Goal: Information Seeking & Learning: Learn about a topic

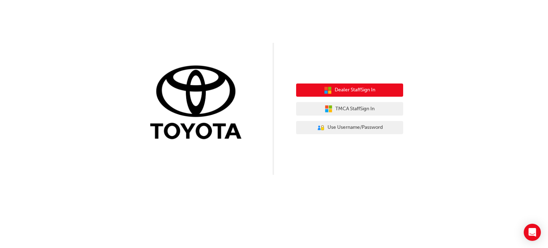
click at [351, 93] on span "Dealer Staff Sign In" at bounding box center [355, 90] width 41 height 8
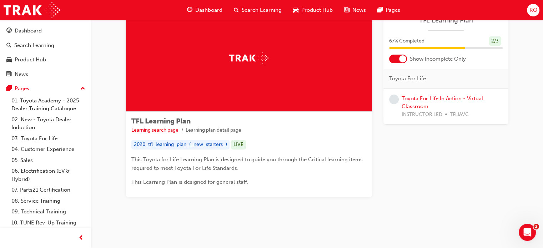
scroll to position [33, 0]
click at [264, 57] on img at bounding box center [248, 57] width 39 height 11
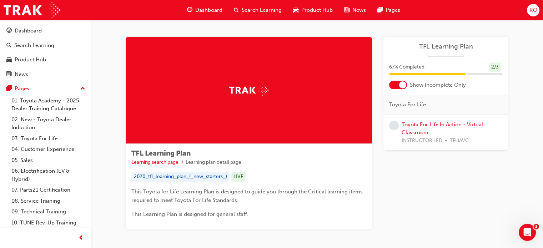
scroll to position [0, 0]
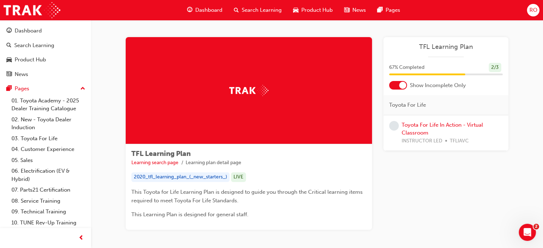
click at [400, 86] on div at bounding box center [402, 85] width 7 height 7
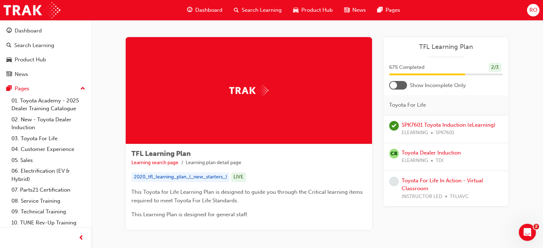
click at [400, 86] on div at bounding box center [398, 85] width 18 height 9
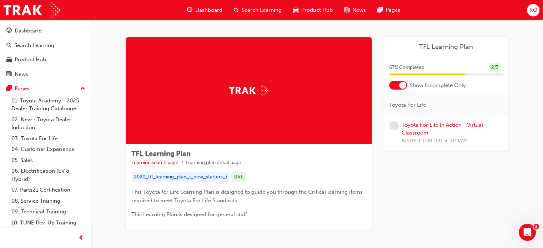
click at [400, 86] on div at bounding box center [402, 85] width 7 height 7
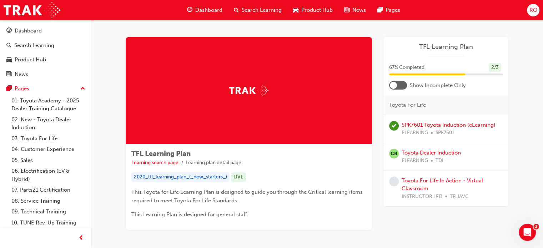
click at [394, 155] on span "CR" at bounding box center [394, 154] width 10 height 10
click at [438, 154] on link "Toyota Dealer Induction" at bounding box center [431, 153] width 59 height 6
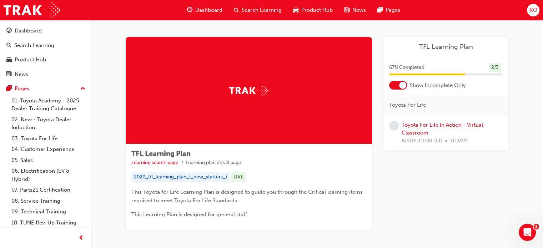
click at [267, 8] on span "Search Learning" at bounding box center [262, 10] width 40 height 8
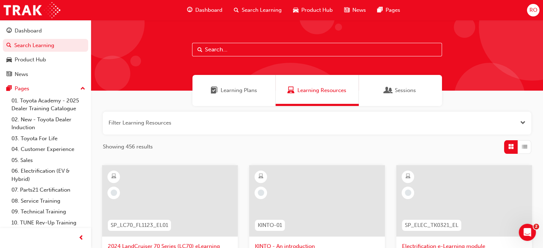
click at [231, 92] on span "Learning Plans" at bounding box center [239, 90] width 36 height 8
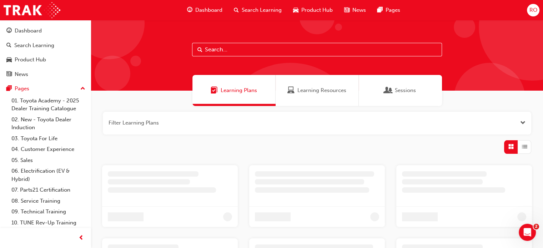
click at [231, 92] on span "Learning Plans" at bounding box center [239, 90] width 36 height 8
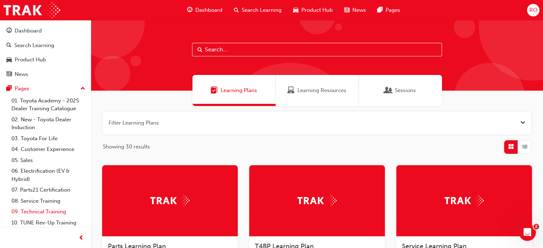
click at [39, 214] on link "09. Technical Training" at bounding box center [49, 211] width 80 height 11
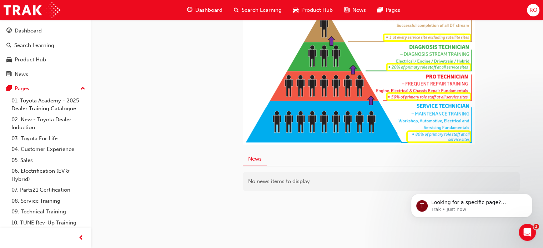
scroll to position [433, 0]
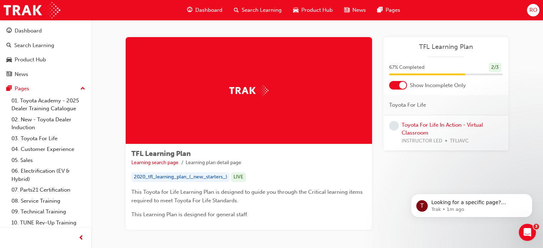
click at [411, 67] on span "67 % Completed" at bounding box center [406, 68] width 35 height 8
click at [496, 67] on div "2 / 3" at bounding box center [495, 68] width 12 height 10
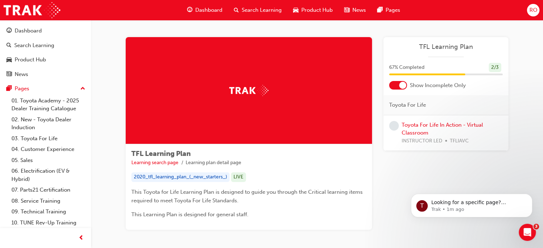
click at [420, 83] on span "Show Incomplete Only" at bounding box center [438, 85] width 56 height 8
click at [400, 84] on div at bounding box center [402, 85] width 7 height 7
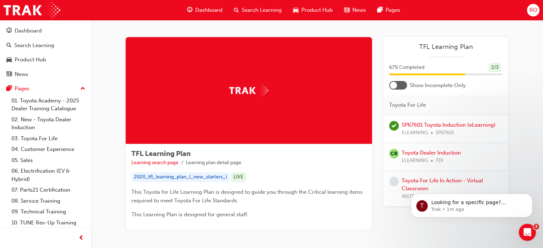
click at [407, 158] on span "ELEARNING" at bounding box center [415, 161] width 26 height 8
click at [395, 157] on span "CR" at bounding box center [394, 154] width 10 height 10
click at [431, 159] on div "ELEARNING TDI" at bounding box center [431, 161] width 59 height 8
click at [431, 150] on link "Toyota Dealer Induction" at bounding box center [431, 153] width 59 height 6
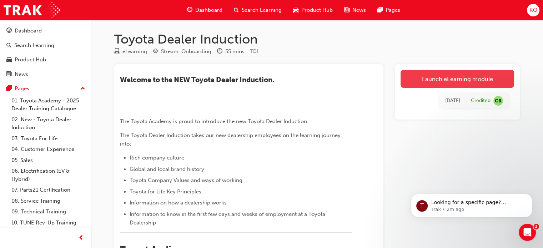
click at [446, 75] on link "Launch eLearning module" at bounding box center [458, 79] width 114 height 18
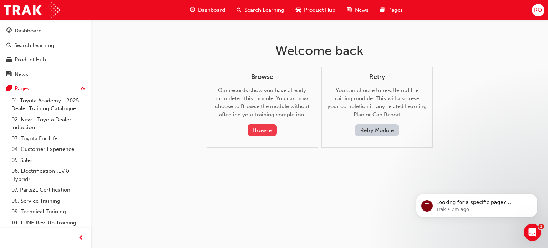
click at [262, 126] on button "Browse" at bounding box center [262, 130] width 29 height 12
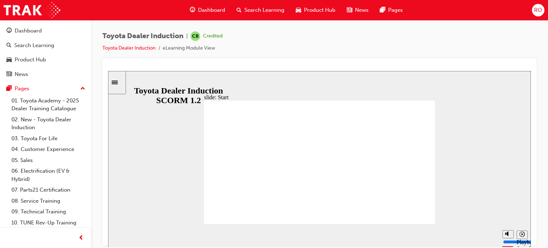
type input "58700"
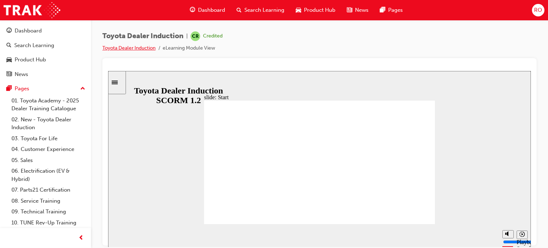
click at [137, 48] on link "Toyota Dealer Induction" at bounding box center [128, 48] width 53 height 6
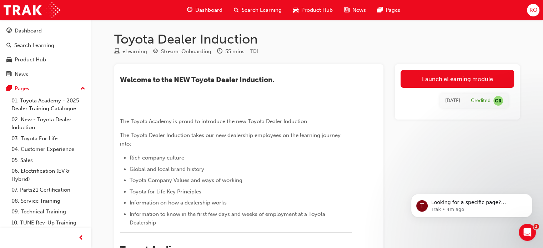
click at [137, 48] on div "eLearning" at bounding box center [134, 51] width 25 height 8
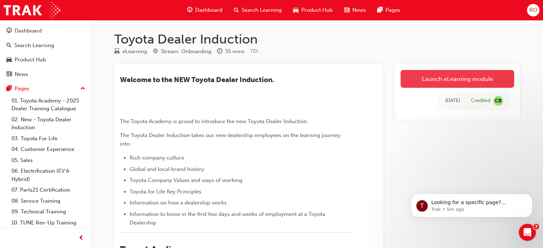
click at [450, 75] on link "Launch eLearning module" at bounding box center [458, 79] width 114 height 18
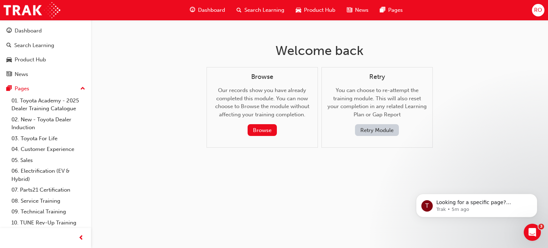
click at [371, 130] on button "Retry Module" at bounding box center [377, 130] width 44 height 12
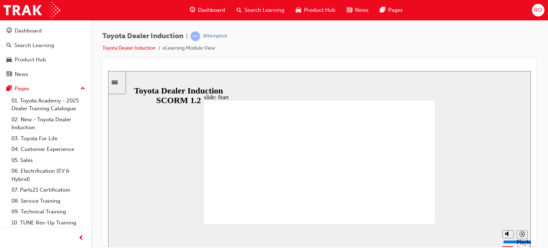
click at [174, 235] on input "slide progress" at bounding box center [151, 234] width 46 height 6
click at [478, 236] on div "playback controls" at bounding box center [305, 234] width 357 height 8
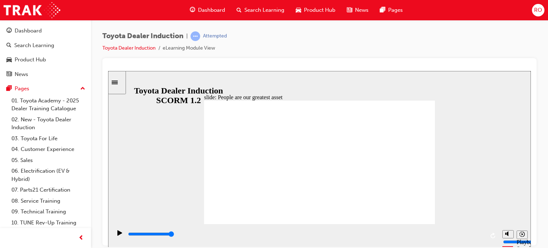
type input "7500"
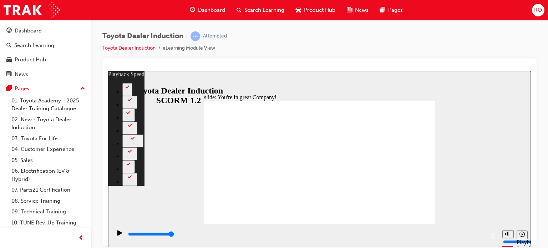
type input "156"
click at [197, 35] on span "learningRecordVerb_ATTEMPT-icon" at bounding box center [196, 36] width 10 height 10
click at [214, 38] on div "Attempted" at bounding box center [215, 36] width 24 height 7
click at [120, 81] on icon "Sidebar Toggle" at bounding box center [117, 82] width 11 height 4
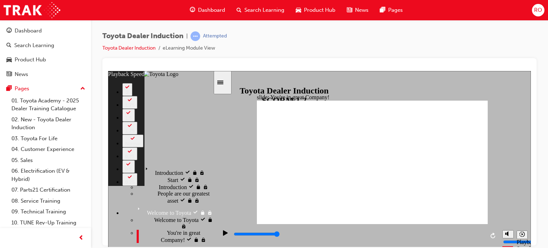
click at [228, 82] on icon "Sidebar Toggle" at bounding box center [222, 82] width 11 height 4
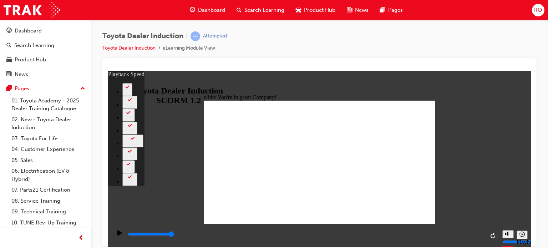
click at [492, 72] on div "slide: You're in great Company! playback speed 2 1.75 1.5 1.25 Normal 0.75 0.5 …" at bounding box center [319, 159] width 423 height 176
click at [183, 48] on li "eLearning Module View" at bounding box center [189, 48] width 52 height 8
click at [199, 49] on li "eLearning Module View" at bounding box center [189, 48] width 52 height 8
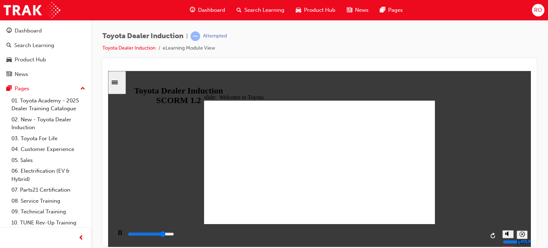
type input "58700"
click at [358, 37] on div "Toyota Dealer Induction | Attempted Toyota Dealer Induction eLearning Module Vi…" at bounding box center [319, 44] width 435 height 27
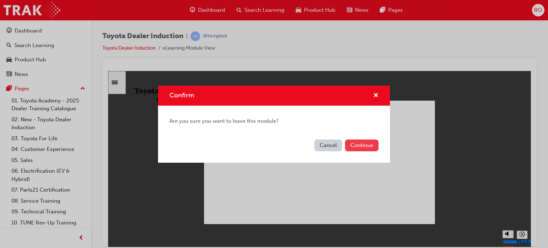
click at [361, 144] on button "Continue" at bounding box center [362, 146] width 34 height 12
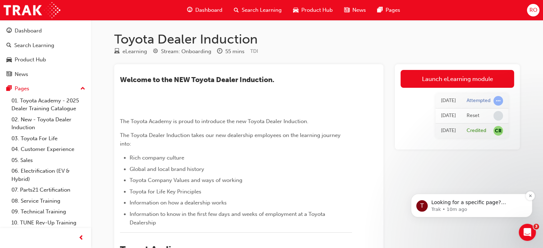
click at [455, 203] on p "Looking for a specific page? Technical, Toyota Network Training, Technical Trai…" at bounding box center [477, 202] width 92 height 7
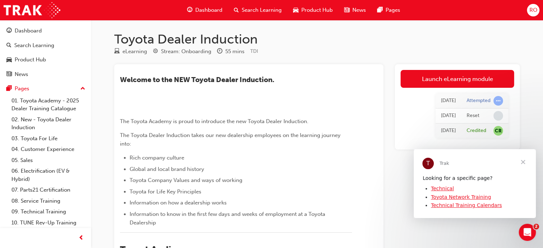
click at [441, 187] on link "Technical" at bounding box center [442, 188] width 23 height 6
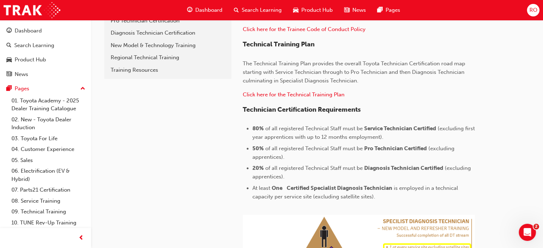
scroll to position [433, 0]
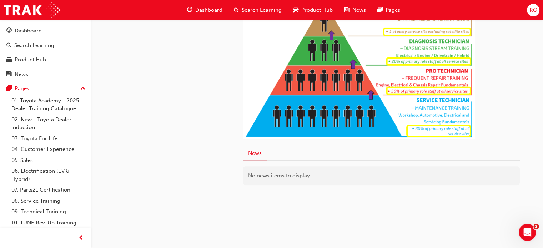
click at [442, 72] on img at bounding box center [359, 69] width 232 height 140
click at [428, 91] on img at bounding box center [359, 69] width 232 height 140
click at [408, 88] on img at bounding box center [359, 69] width 232 height 140
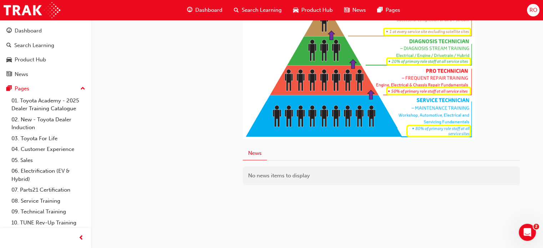
click at [316, 82] on img at bounding box center [359, 69] width 232 height 140
click at [259, 156] on button "News" at bounding box center [255, 154] width 24 height 14
click at [435, 132] on img at bounding box center [359, 69] width 232 height 140
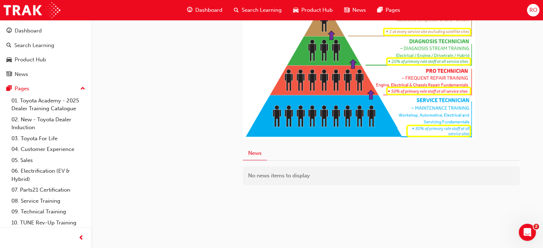
click at [435, 132] on img at bounding box center [359, 69] width 232 height 140
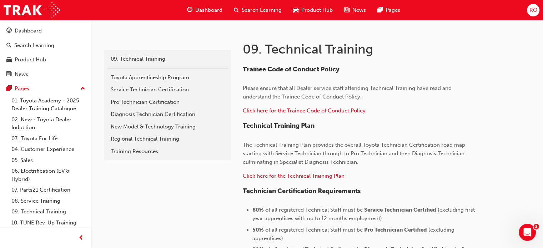
scroll to position [138, 0]
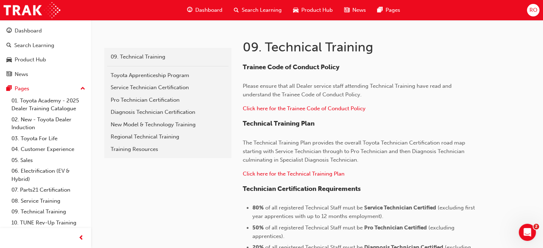
click at [293, 192] on span "Technician Certification Requirements" at bounding box center [302, 189] width 118 height 8
click at [313, 187] on span "Technician Certification Requirements" at bounding box center [302, 189] width 118 height 8
click at [306, 174] on span "Click here for the Technical Training Plan" at bounding box center [294, 174] width 102 height 6
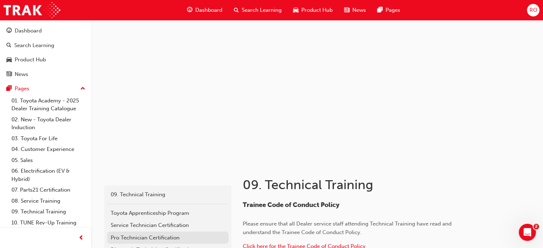
click at [160, 239] on div "Pro Technician Certification" at bounding box center [168, 238] width 114 height 8
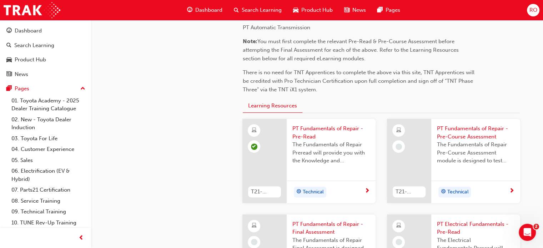
scroll to position [263, 0]
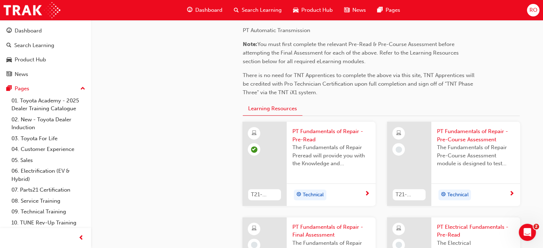
click at [400, 149] on span "learningRecordVerb_NONE-icon" at bounding box center [399, 149] width 6 height 6
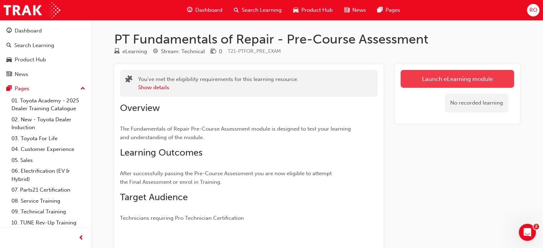
click at [437, 81] on link "Launch eLearning module" at bounding box center [458, 79] width 114 height 18
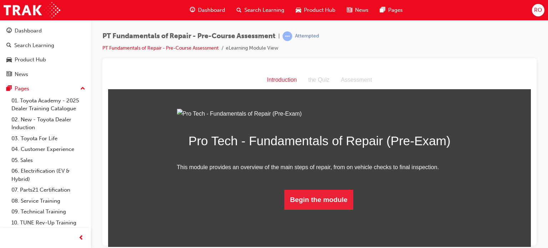
scroll to position [41, 0]
click at [326, 210] on button "Begin the module" at bounding box center [319, 200] width 69 height 20
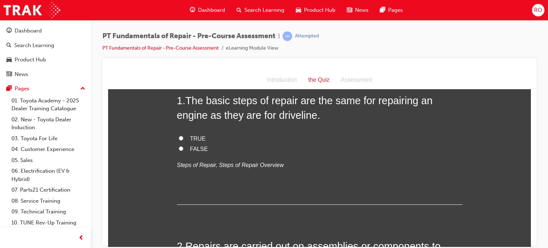
scroll to position [0, 0]
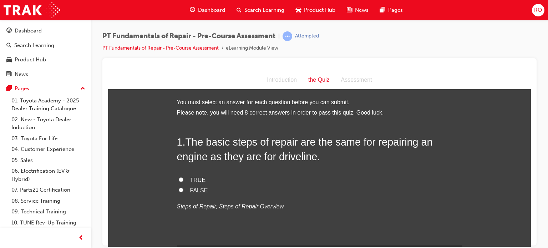
click at [179, 179] on input "TRUE" at bounding box center [181, 179] width 5 height 5
radio input "true"
click at [179, 190] on input "FALSE" at bounding box center [181, 189] width 5 height 5
radio input "true"
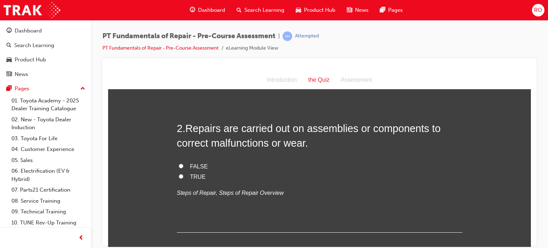
scroll to position [162, 0]
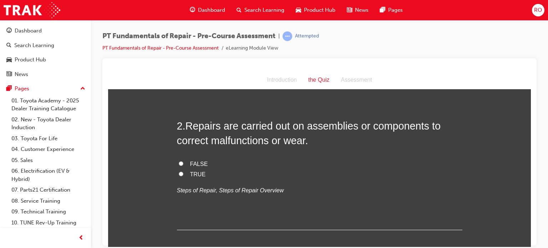
click at [179, 173] on input "TRUE" at bounding box center [181, 173] width 5 height 5
radio input "true"
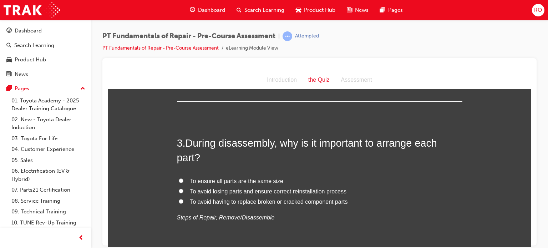
scroll to position [295, 0]
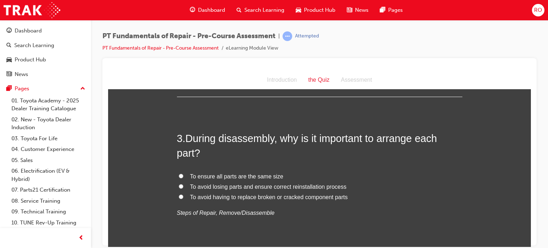
click at [179, 185] on input "To avoid losing parts and ensure correct reinstallation process" at bounding box center [181, 186] width 5 height 5
radio input "true"
click at [179, 174] on input "To ensure all parts are the same size" at bounding box center [181, 176] width 5 height 5
radio input "true"
click at [179, 184] on input "To avoid losing parts and ensure correct reinstallation process" at bounding box center [181, 186] width 5 height 5
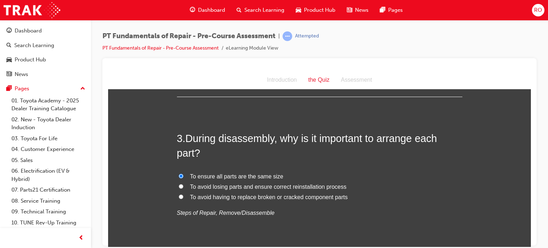
radio input "true"
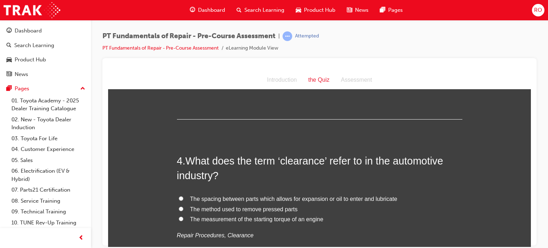
scroll to position [433, 0]
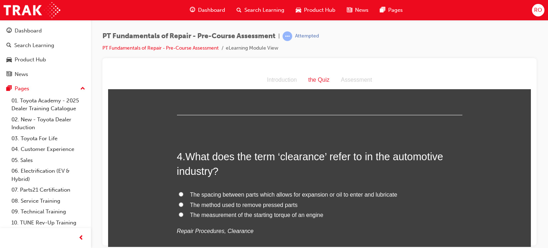
click at [179, 192] on input "The spacing between parts which allows for expansion or oil to enter and lubric…" at bounding box center [181, 194] width 5 height 5
radio input "true"
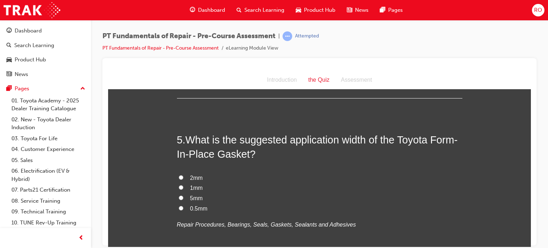
scroll to position [618, 0]
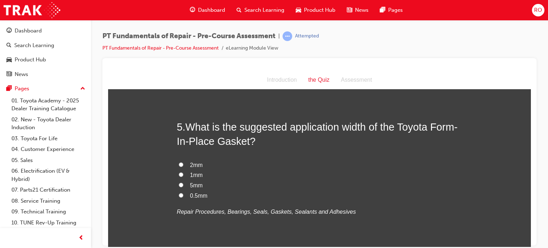
click at [179, 162] on input "2mm" at bounding box center [181, 164] width 5 height 5
radio input "true"
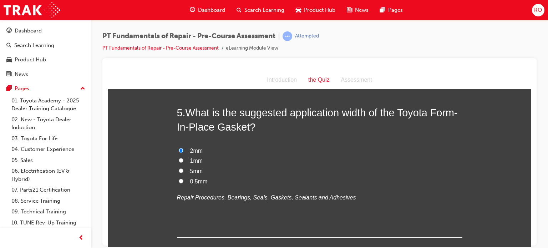
scroll to position [647, 0]
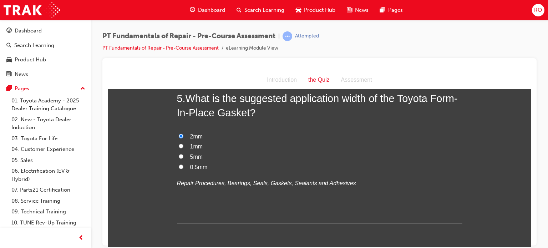
click at [179, 145] on input "1mm" at bounding box center [181, 146] width 5 height 5
radio input "true"
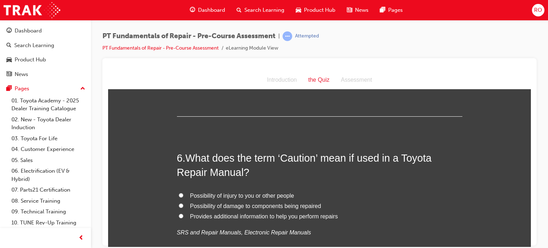
scroll to position [757, 0]
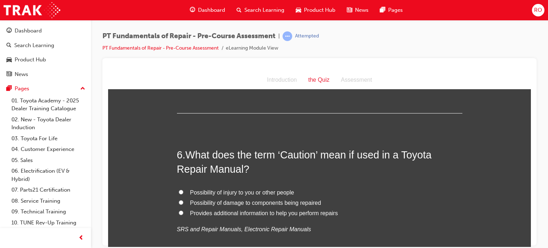
click at [179, 202] on input "Possibility of damage to components being repaired" at bounding box center [181, 202] width 5 height 5
radio input "true"
click at [179, 191] on input "Possibility of injury to you or other people" at bounding box center [181, 192] width 5 height 5
radio input "true"
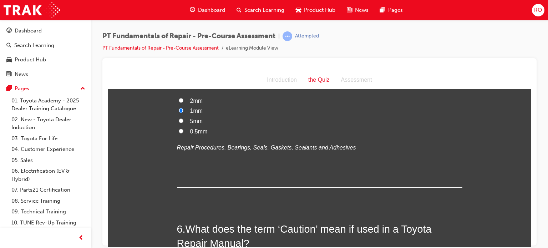
scroll to position [681, 0]
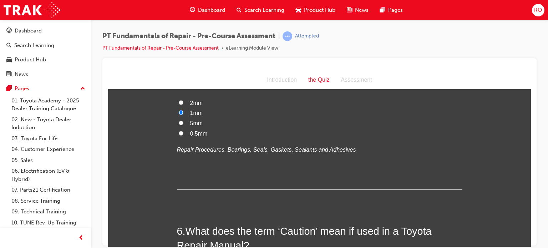
click at [179, 101] on input "2mm" at bounding box center [181, 102] width 5 height 5
radio input "true"
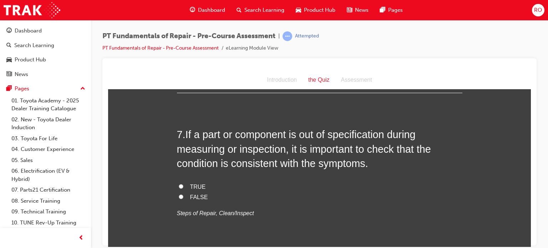
scroll to position [938, 0]
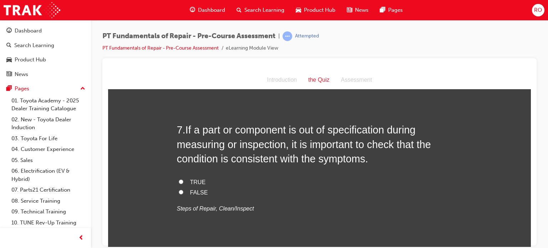
click at [179, 182] on input "TRUE" at bounding box center [181, 181] width 5 height 5
radio input "true"
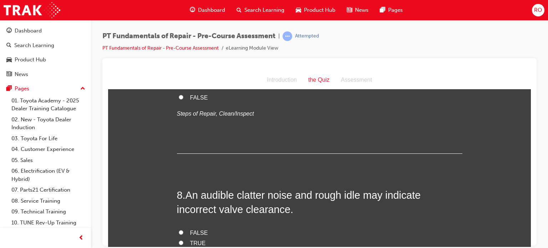
scroll to position [1047, 0]
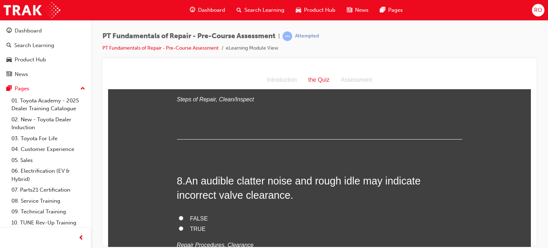
click at [179, 80] on input "FALSE" at bounding box center [181, 82] width 5 height 5
radio input "true"
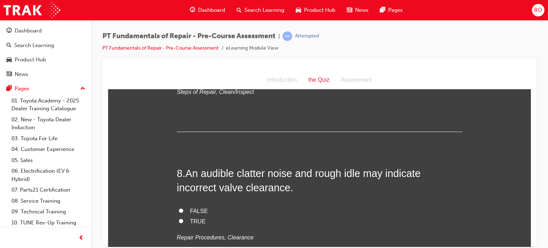
scroll to position [1061, 0]
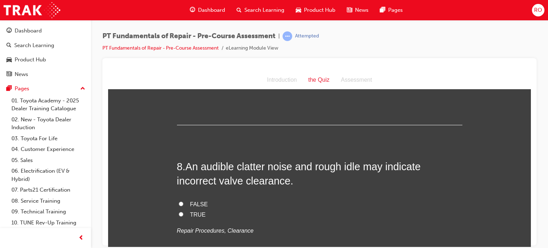
click at [179, 213] on input "TRUE" at bounding box center [181, 214] width 5 height 5
radio input "true"
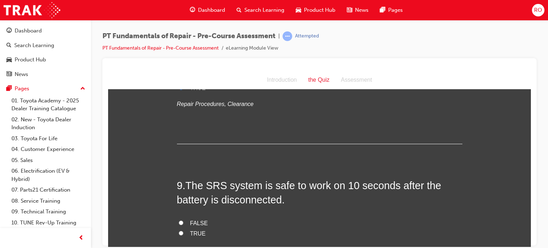
scroll to position [1190, 0]
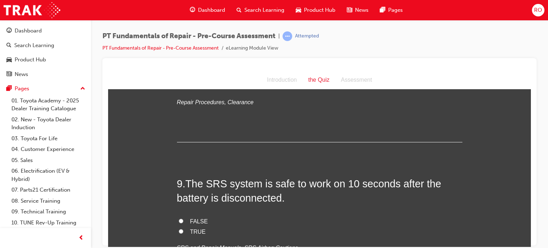
click at [179, 229] on input "TRUE" at bounding box center [181, 231] width 5 height 5
radio input "true"
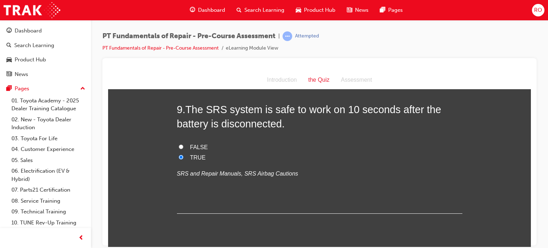
scroll to position [1271, 0]
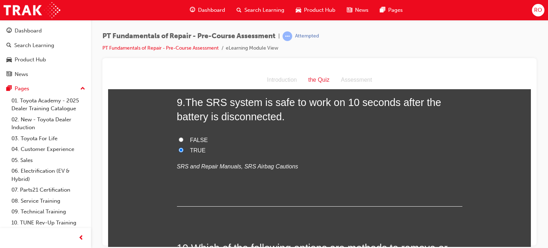
click at [179, 138] on input "FALSE" at bounding box center [181, 139] width 5 height 5
radio input "true"
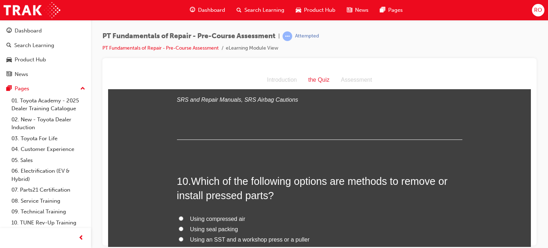
scroll to position [1342, 0]
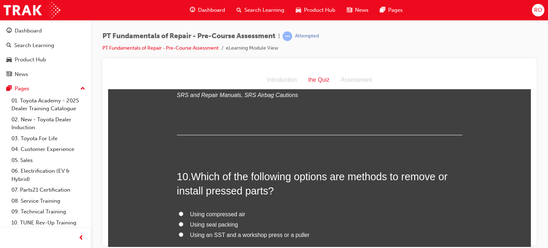
click at [179, 233] on input "Using an SST and a workshop press or a puller" at bounding box center [181, 234] width 5 height 5
radio input "true"
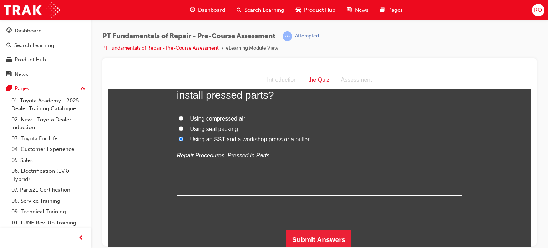
scroll to position [1440, 0]
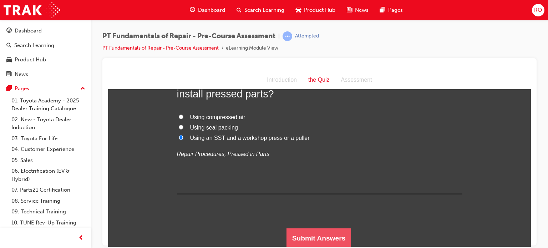
click at [311, 235] on button "Submit Answers" at bounding box center [319, 238] width 65 height 20
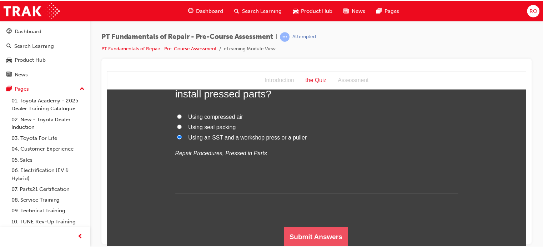
scroll to position [0, 0]
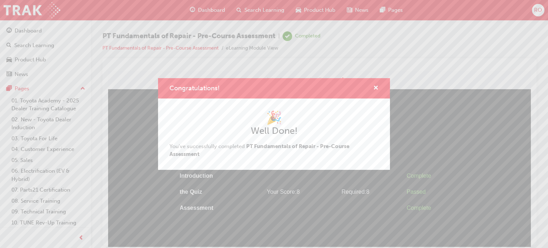
click at [307, 132] on h2 "Well Done!" at bounding box center [274, 130] width 209 height 11
click at [544, 244] on div "Congratulations! 🎉 Well Done! You've successfully completed PT Fundamentals of …" at bounding box center [274, 124] width 548 height 248
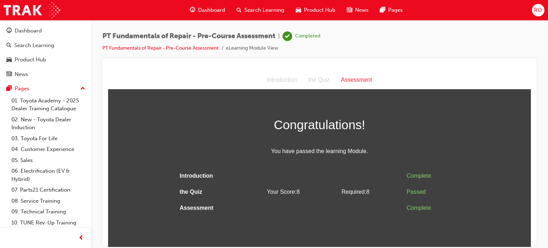
drag, startPoint x: 493, startPoint y: 198, endPoint x: 500, endPoint y: 197, distance: 6.8
click at [500, 197] on div "Congratulations! You have passed the learning Module. Introduction Complete the…" at bounding box center [319, 165] width 423 height 102
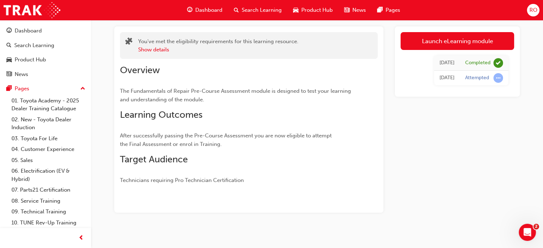
scroll to position [43, 0]
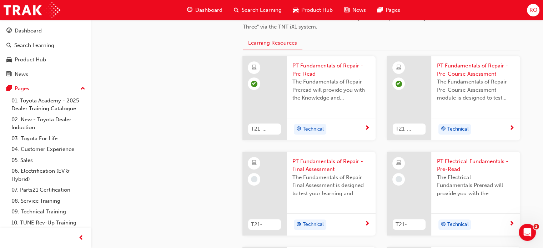
scroll to position [325, 0]
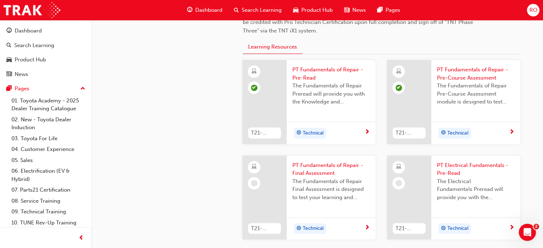
click at [253, 181] on span "learningRecordVerb_NONE-icon" at bounding box center [254, 183] width 6 height 6
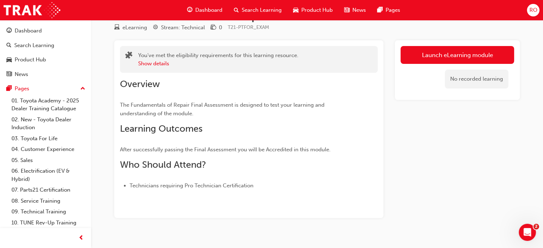
scroll to position [34, 0]
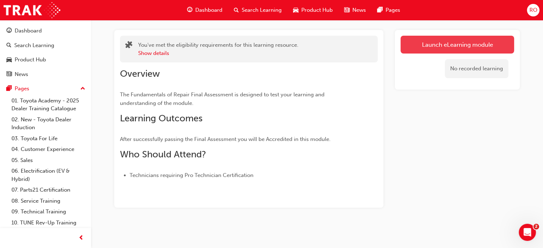
click at [451, 44] on link "Launch eLearning module" at bounding box center [458, 45] width 114 height 18
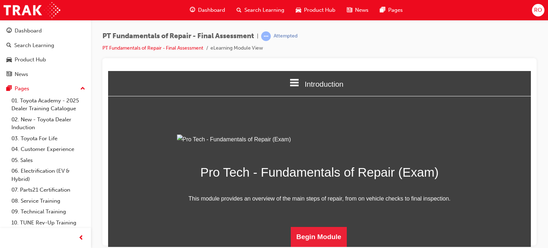
scroll to position [81, 0]
click at [316, 240] on button "Begin Module" at bounding box center [319, 237] width 56 height 20
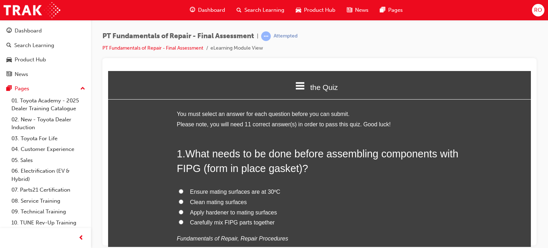
click at [179, 201] on input "Clean mating surfaces" at bounding box center [181, 201] width 5 height 5
radio input "true"
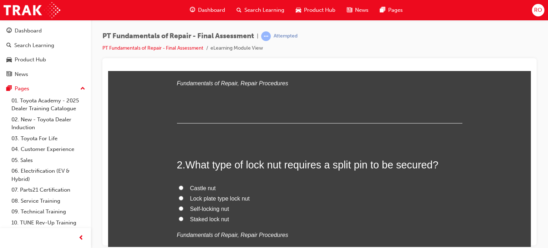
scroll to position [162, 0]
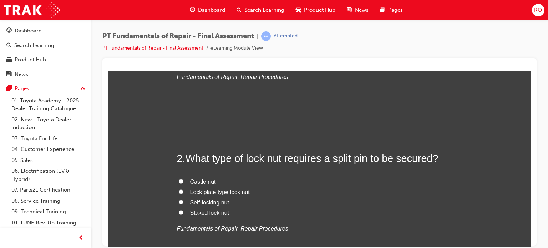
click at [179, 180] on input "Castle nut" at bounding box center [181, 181] width 5 height 5
radio input "true"
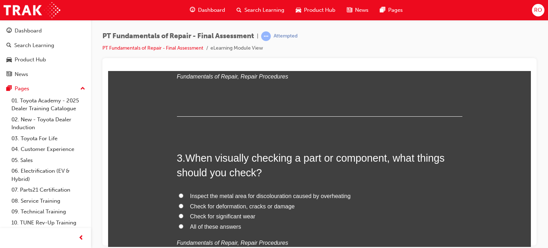
scroll to position [314, 0]
click at [179, 225] on input "All of these answers" at bounding box center [181, 226] width 5 height 5
radio input "true"
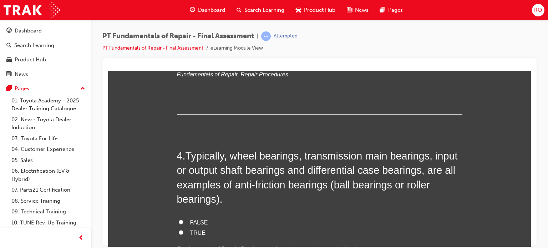
scroll to position [486, 0]
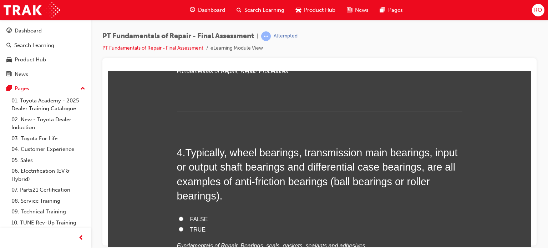
click at [179, 227] on input "TRUE" at bounding box center [181, 229] width 5 height 5
radio input "true"
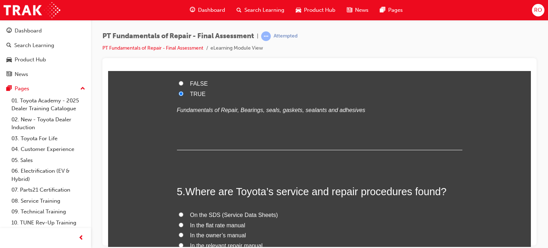
scroll to position [628, 0]
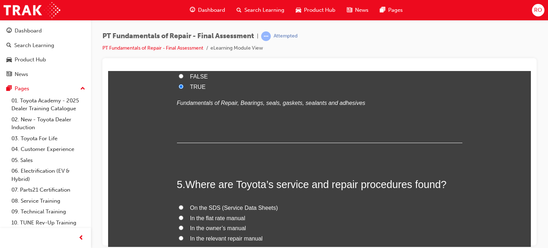
click at [179, 237] on input "In the relevant repair manual" at bounding box center [181, 238] width 5 height 5
radio input "true"
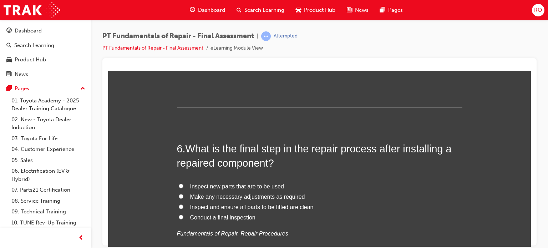
scroll to position [828, 0]
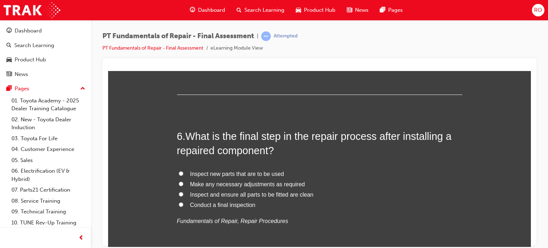
click at [179, 204] on input "Conduct a final inspection" at bounding box center [181, 204] width 5 height 5
radio input "true"
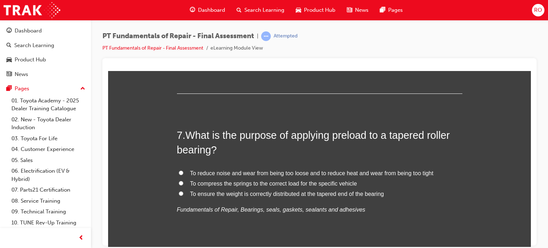
scroll to position [1000, 0]
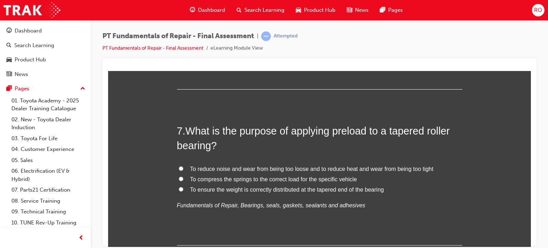
click at [179, 167] on input "To reduce noise and wear from being too loose and to reduce heat and wear from …" at bounding box center [181, 168] width 5 height 5
radio input "true"
click at [179, 187] on input "To ensure the weight is correctly distributed at the tapered end of the bearing" at bounding box center [181, 189] width 5 height 5
radio input "true"
click at [179, 167] on input "To reduce noise and wear from being too loose and to reduce heat and wear from …" at bounding box center [181, 168] width 5 height 5
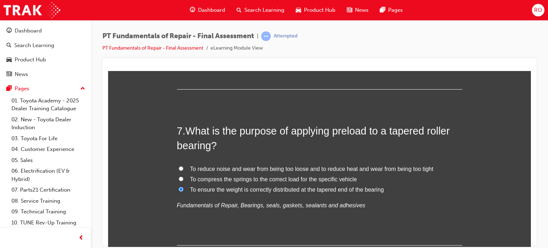
radio input "true"
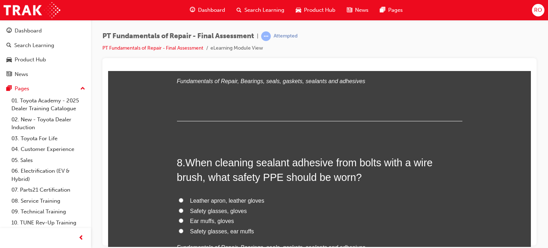
scroll to position [1138, 0]
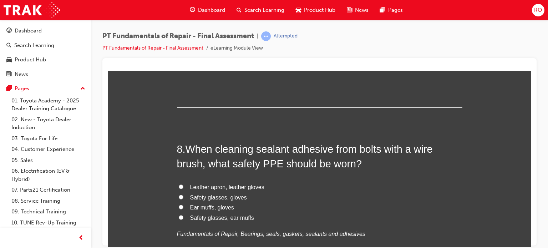
click at [179, 195] on input "Safety glasses, gloves" at bounding box center [181, 197] width 5 height 5
radio input "true"
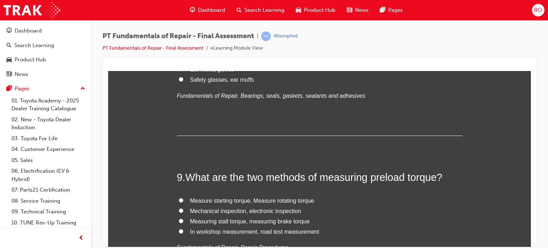
scroll to position [1280, 0]
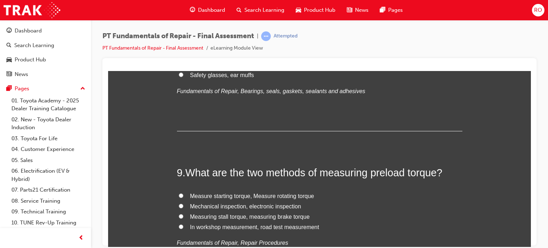
click at [179, 204] on input "Mechanical inspection, electronic inspection" at bounding box center [181, 206] width 5 height 5
radio input "true"
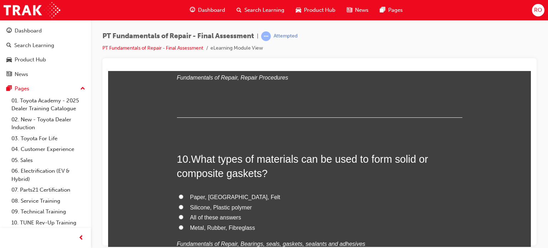
scroll to position [1447, 0]
click at [179, 214] on input "All of these answers" at bounding box center [181, 216] width 5 height 5
radio input "true"
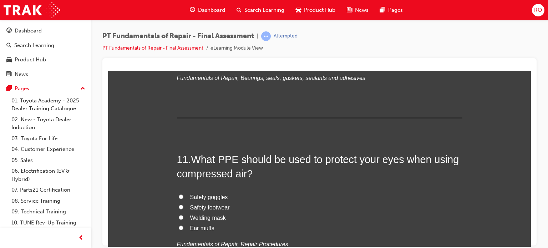
scroll to position [1618, 0]
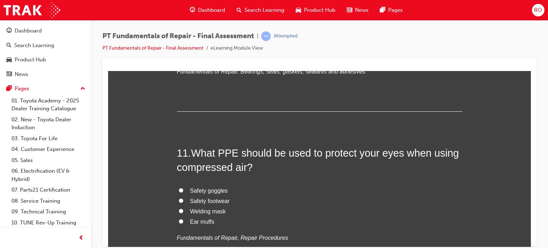
click at [179, 190] on input "Safety goggles" at bounding box center [181, 190] width 5 height 5
radio input "true"
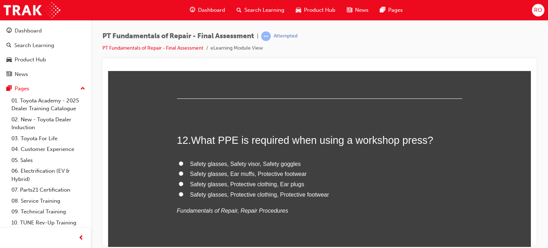
scroll to position [1804, 0]
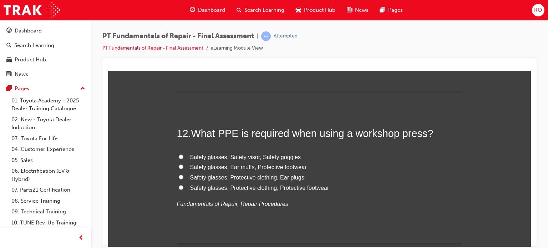
click at [179, 186] on input "Safety glasses, Protective clothing, Protective footwear" at bounding box center [181, 187] width 5 height 5
radio input "true"
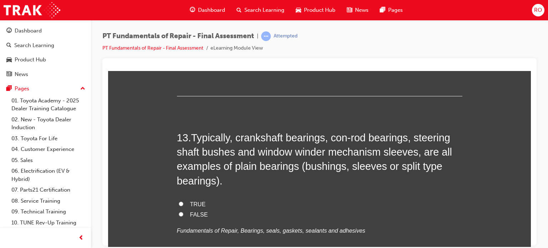
scroll to position [1966, 0]
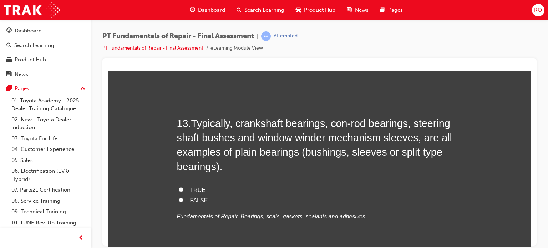
click at [180, 187] on input "TRUE" at bounding box center [181, 189] width 5 height 5
radio input "true"
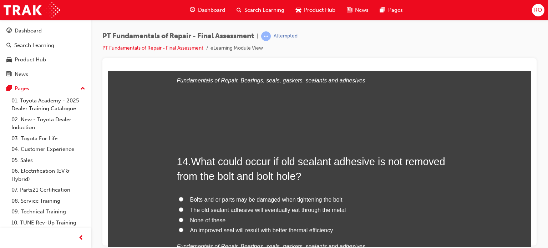
scroll to position [2109, 0]
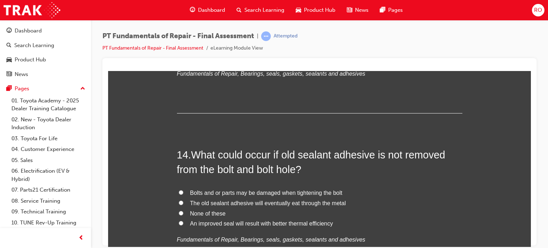
click at [179, 191] on input "Bolts and or parts may be damaged when tightening the bolt" at bounding box center [181, 192] width 5 height 5
radio input "true"
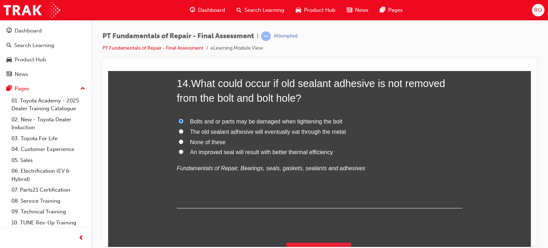
scroll to position [2194, 0]
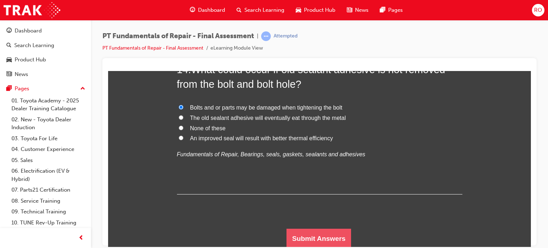
click at [315, 235] on button "Submit Answers" at bounding box center [319, 239] width 65 height 20
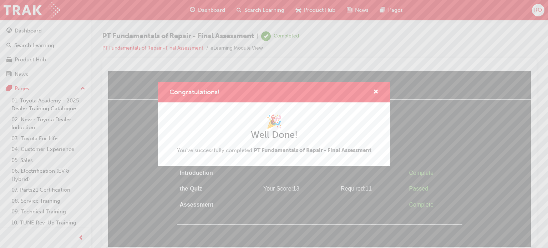
click at [286, 136] on h2 "Well Done!" at bounding box center [274, 134] width 195 height 11
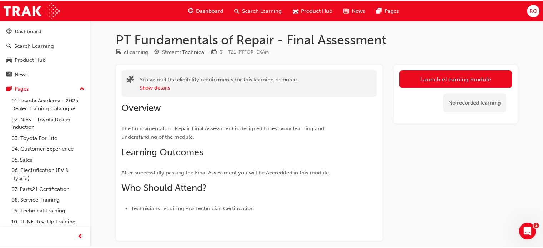
scroll to position [34, 0]
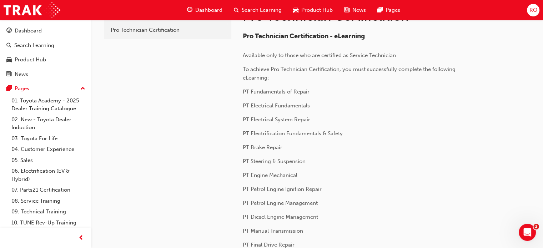
scroll to position [325, 0]
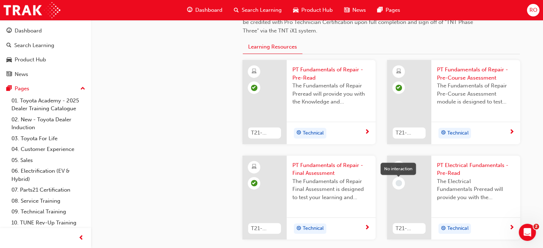
click at [400, 181] on span "learningRecordVerb_NONE-icon" at bounding box center [399, 183] width 6 height 6
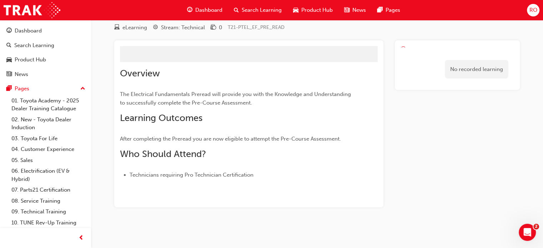
scroll to position [34, 0]
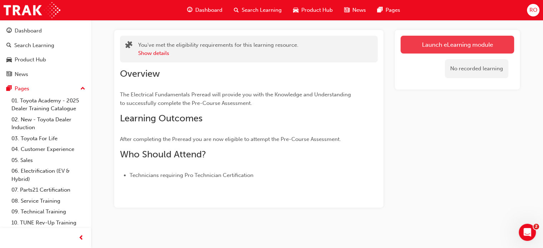
click at [431, 42] on link "Launch eLearning module" at bounding box center [458, 45] width 114 height 18
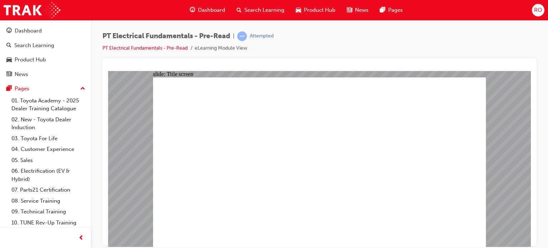
click at [518, 170] on div "slide: PDF BACK I have read this document BACK I have read this document" at bounding box center [319, 159] width 423 height 176
click at [487, 79] on div "slide: PDF BACK I have read this document BACK I have read this document" at bounding box center [319, 159] width 423 height 176
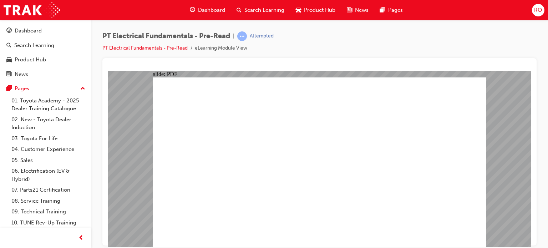
click at [538, 135] on div "PT Electrical Fundamentals - Pre-Read | Attempted PT Electrical Fundamentals - …" at bounding box center [319, 125] width 457 height 210
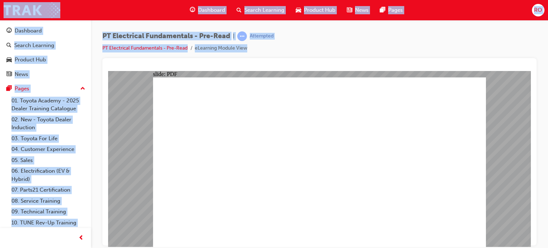
click at [538, 135] on div "PT Electrical Fundamentals - Pre-Read | Attempted PT Electrical Fundamentals - …" at bounding box center [319, 125] width 457 height 210
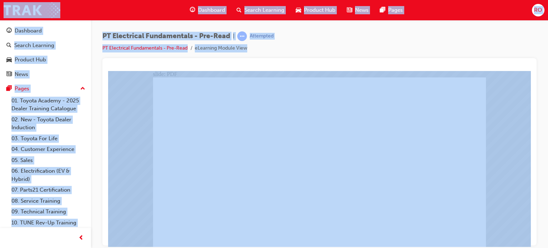
click at [538, 135] on div "PT Electrical Fundamentals - Pre-Read | Attempted PT Electrical Fundamentals - …" at bounding box center [319, 125] width 457 height 210
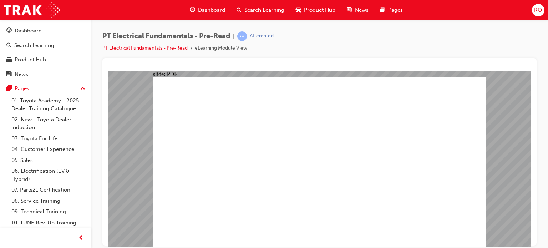
click at [497, 128] on div "slide: PDF BACK I have read this document BACK I have read this document" at bounding box center [319, 159] width 423 height 176
